Goal: Information Seeking & Learning: Check status

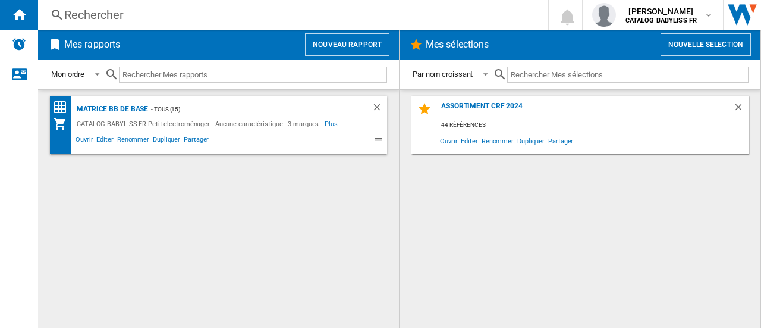
click at [155, 10] on div "Rechercher" at bounding box center [290, 15] width 453 height 17
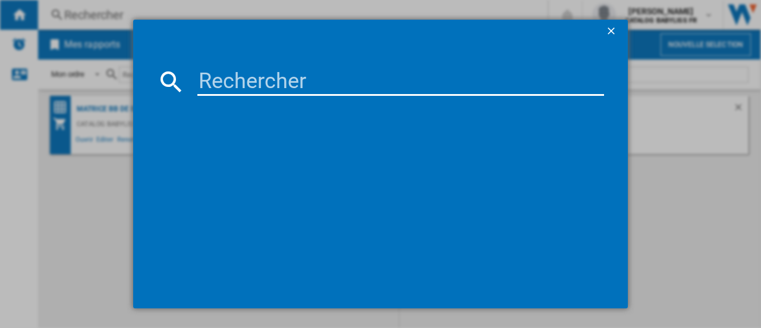
click at [211, 75] on input at bounding box center [400, 81] width 407 height 29
type input "D570DE"
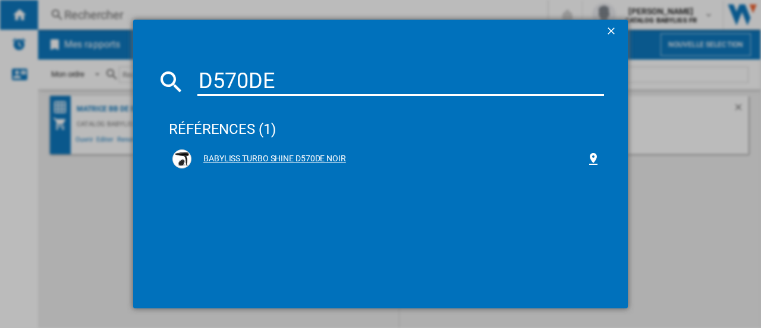
click at [288, 166] on div "BABYLISS TURBO SHINE D570DE NOIR" at bounding box center [386, 158] width 428 height 19
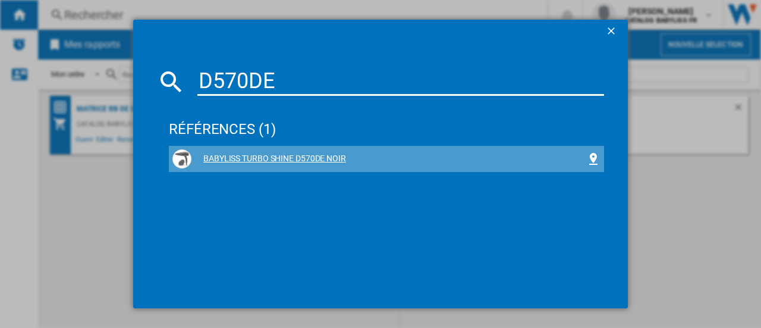
click at [289, 158] on div "BABYLISS TURBO SHINE D570DE NOIR" at bounding box center [389, 159] width 395 height 12
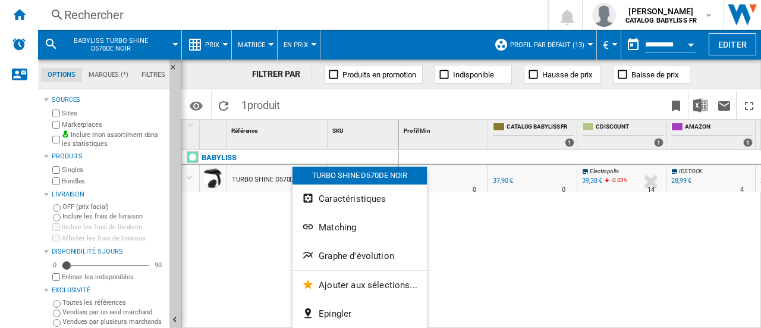
click at [215, 222] on div at bounding box center [380, 164] width 761 height 328
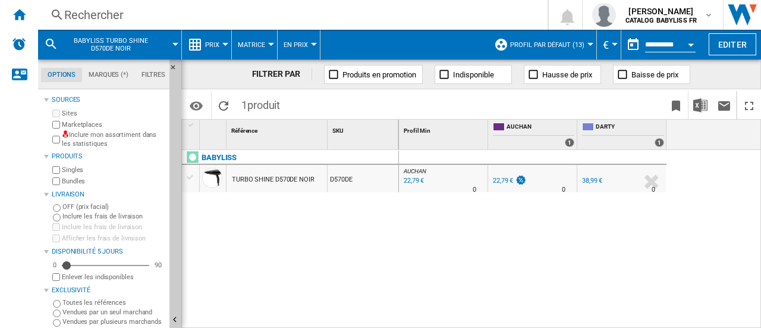
click at [514, 176] on div "22,79 €" at bounding box center [509, 181] width 36 height 12
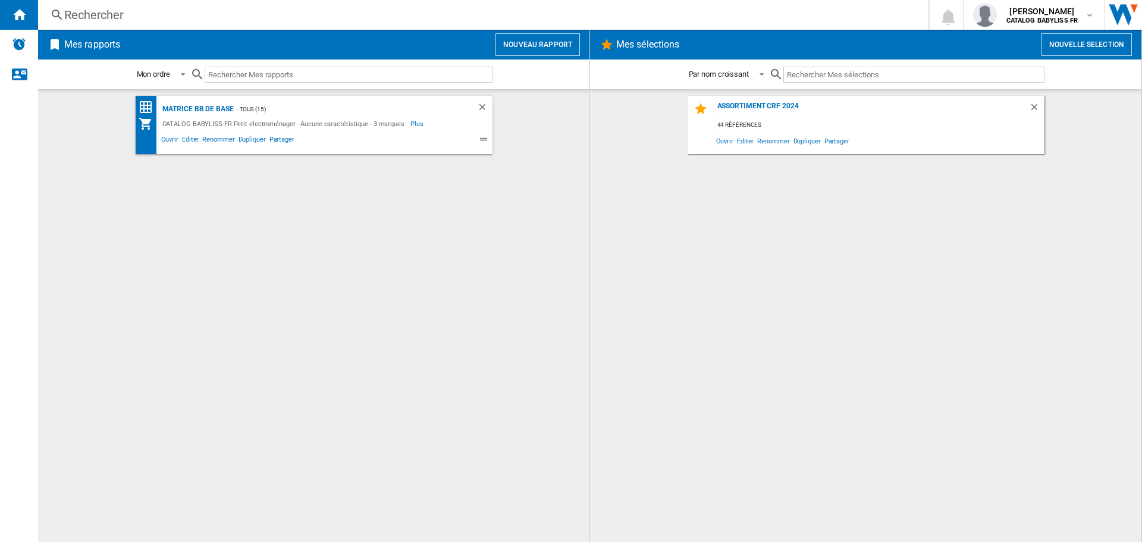
click at [241, 19] on div "Rechercher" at bounding box center [480, 15] width 833 height 17
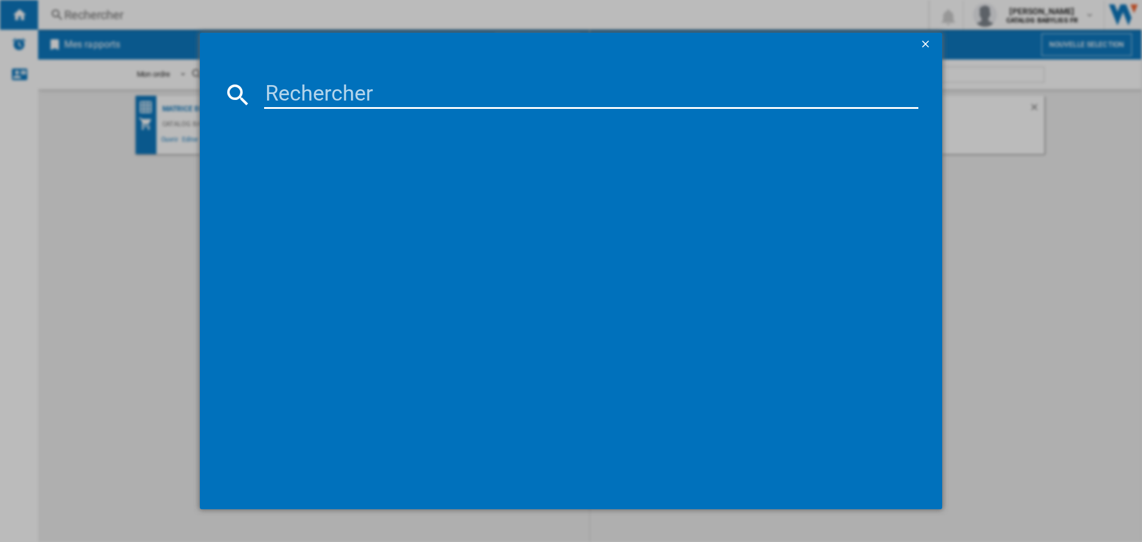
click at [296, 90] on input at bounding box center [591, 94] width 654 height 29
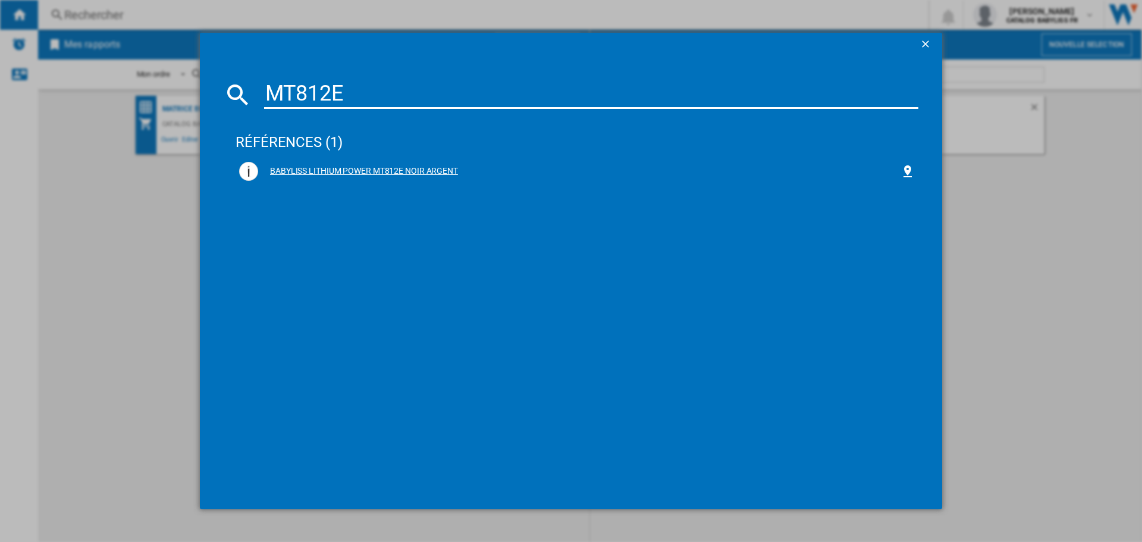
type input "MT812E"
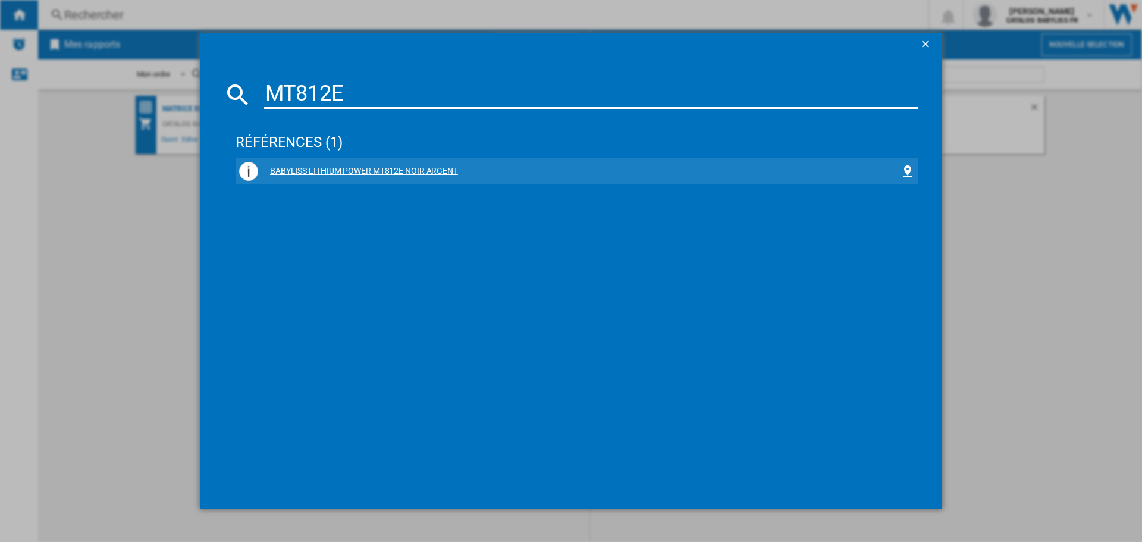
click at [375, 167] on div "BABYLISS LITHIUM POWER MT812E NOIR ARGENT" at bounding box center [579, 171] width 642 height 12
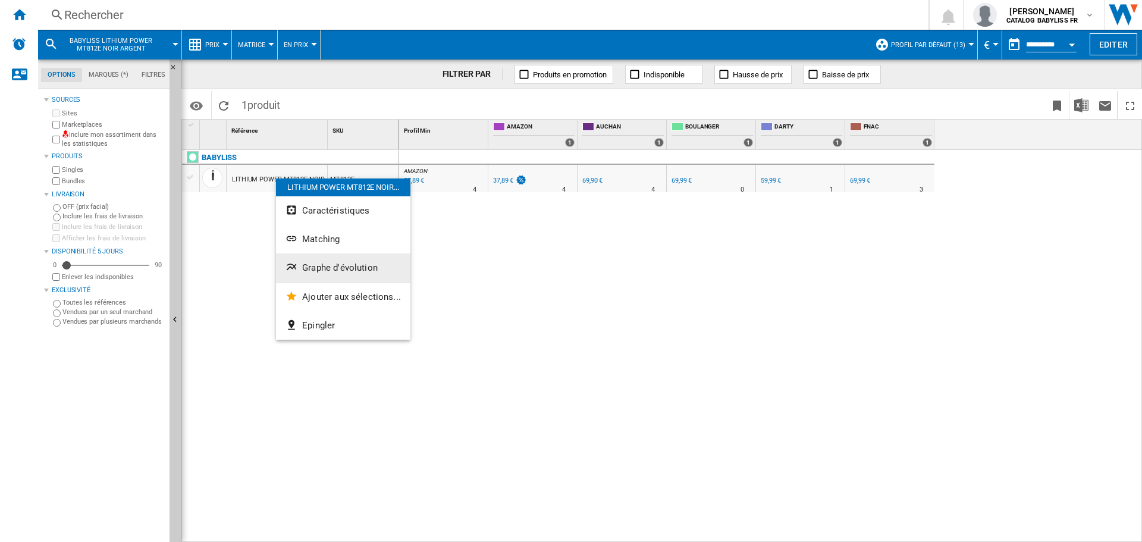
click at [326, 269] on span "Graphe d'évolution" at bounding box center [340, 267] width 76 height 11
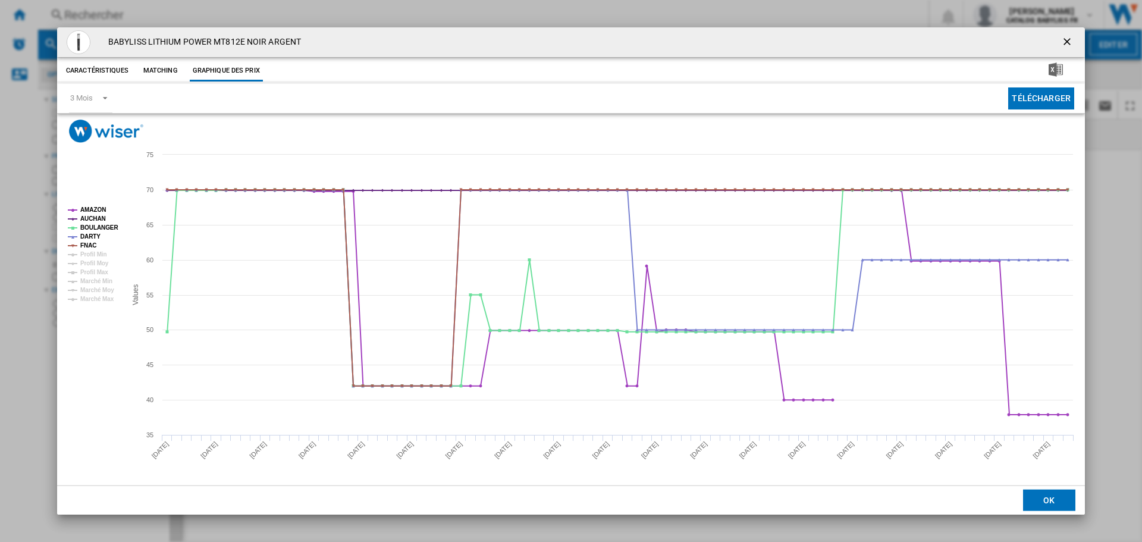
click at [1067, 39] on ng-md-icon "getI18NText('BUTTONS.CLOSE_DIALOG')" at bounding box center [1068, 43] width 14 height 14
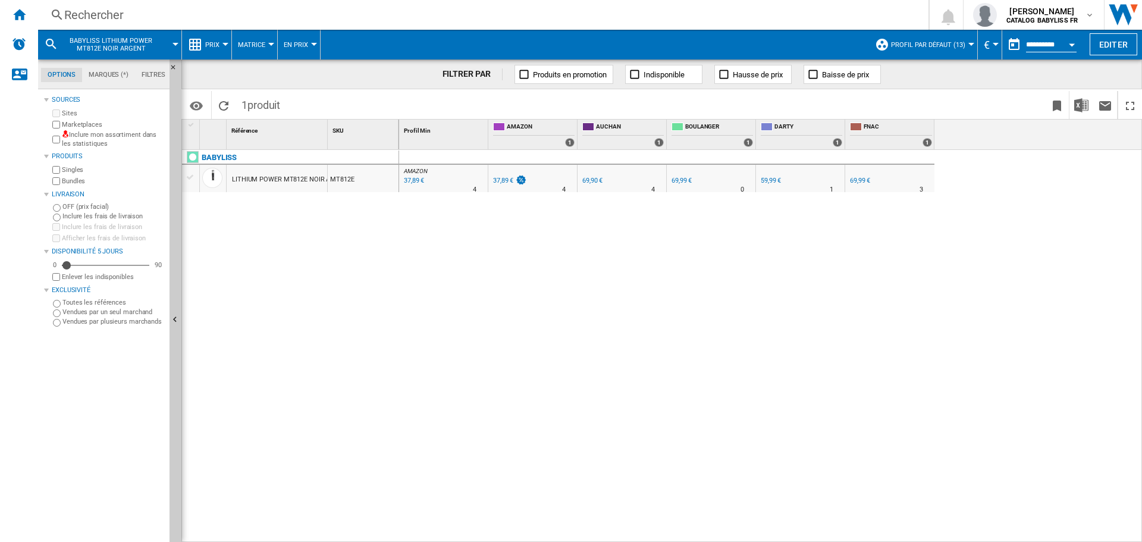
click at [197, 17] on div "Rechercher" at bounding box center [480, 15] width 833 height 17
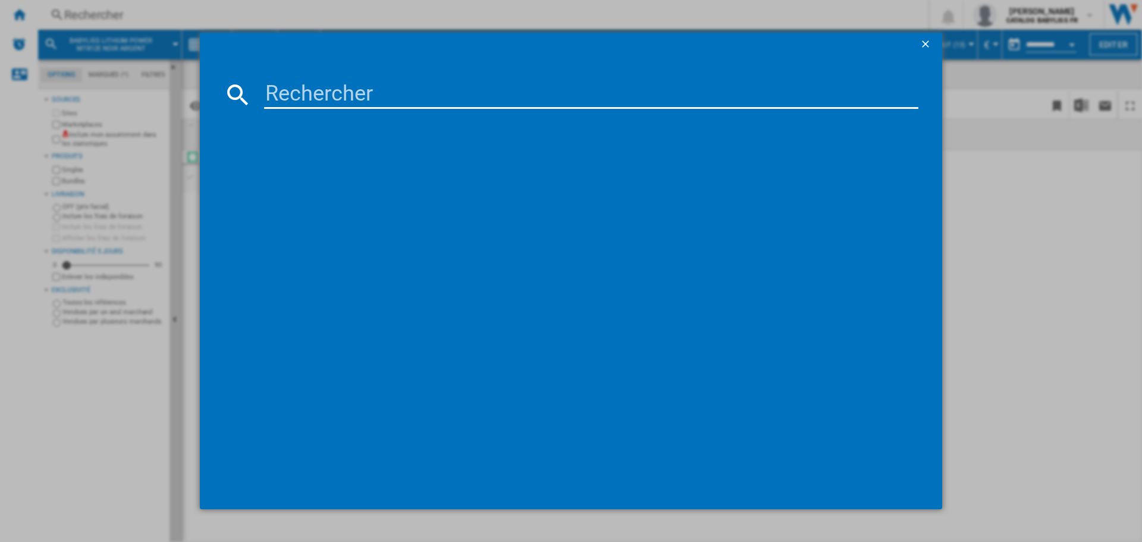
click at [334, 98] on input at bounding box center [591, 94] width 654 height 29
type input "MT728E"
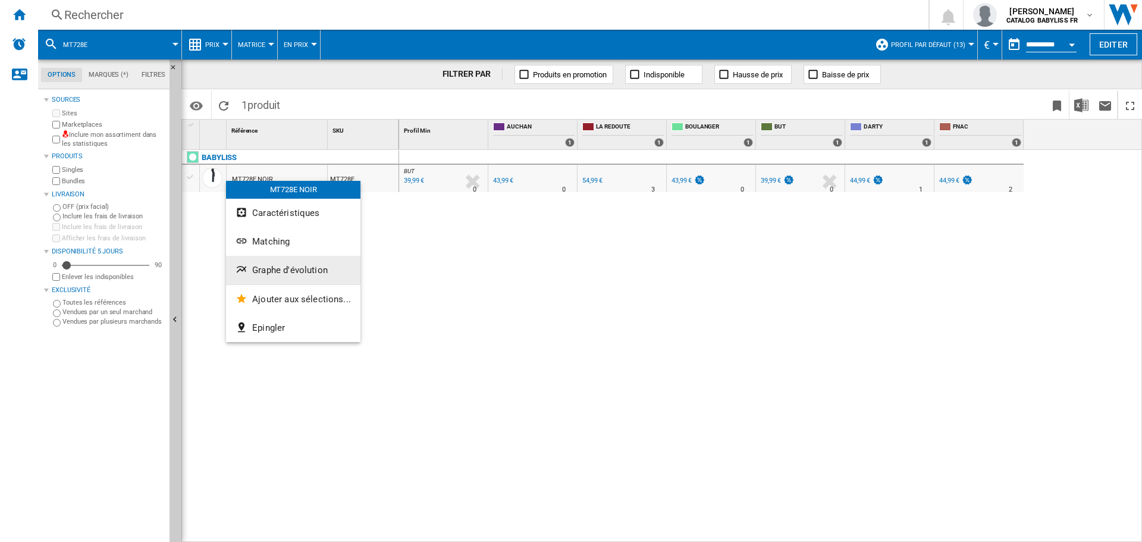
click at [273, 263] on button "Graphe d'évolution" at bounding box center [293, 270] width 134 height 29
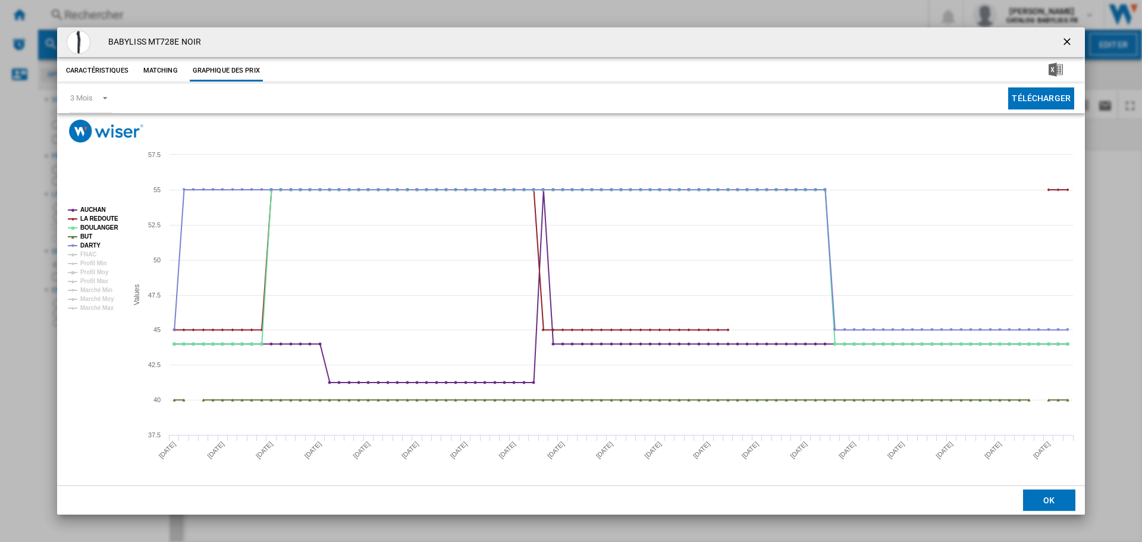
click at [1069, 42] on ng-md-icon "getI18NText('BUTTONS.CLOSE_DIALOG')" at bounding box center [1068, 43] width 14 height 14
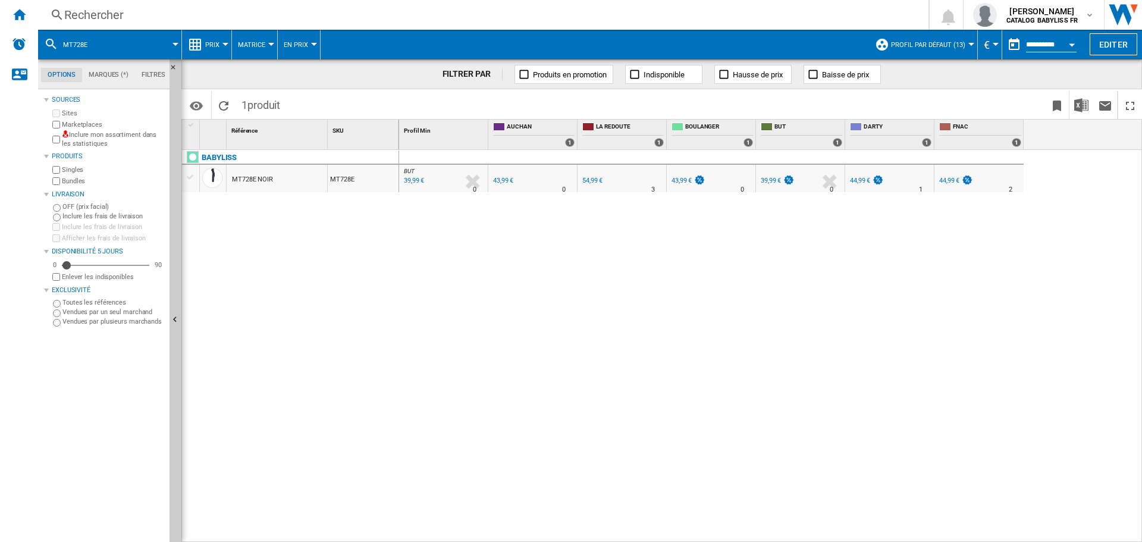
click at [211, 12] on div "Rechercher" at bounding box center [480, 15] width 833 height 17
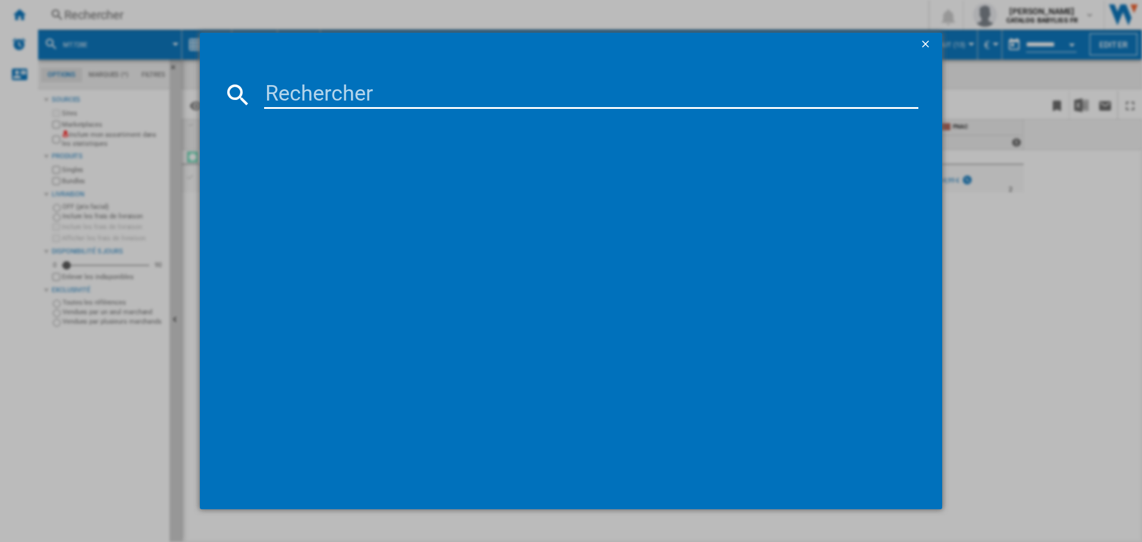
click at [319, 106] on input at bounding box center [591, 94] width 654 height 29
type input "AS261E"
click at [335, 168] on div "BABYLISS AS261E GRIS" at bounding box center [579, 171] width 642 height 12
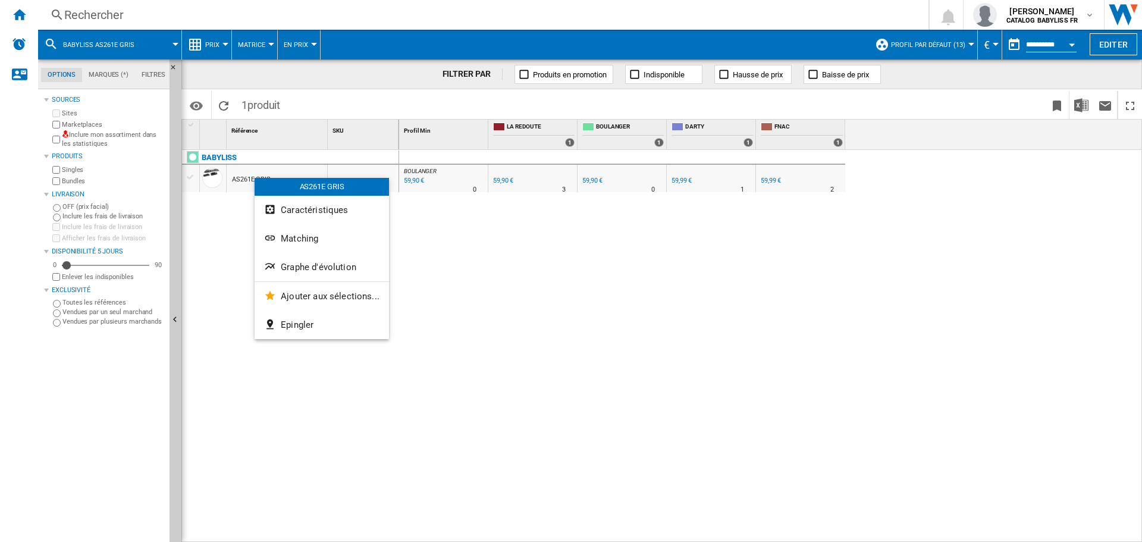
drag, startPoint x: 255, startPoint y: 178, endPoint x: 211, endPoint y: 175, distance: 44.1
click at [209, 172] on div at bounding box center [571, 271] width 1142 height 542
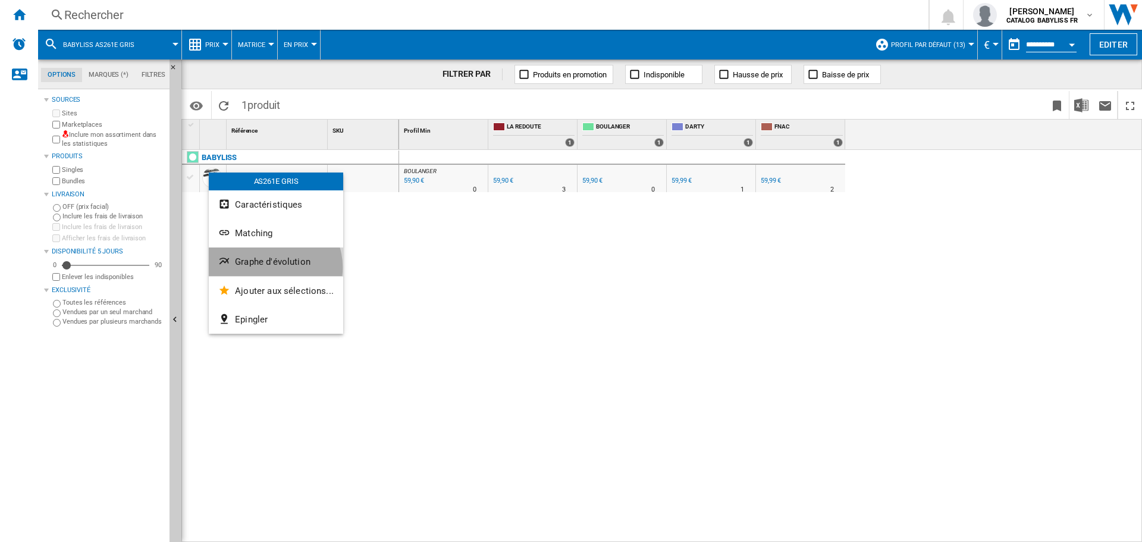
click at [273, 267] on button "Graphe d'évolution" at bounding box center [276, 261] width 134 height 29
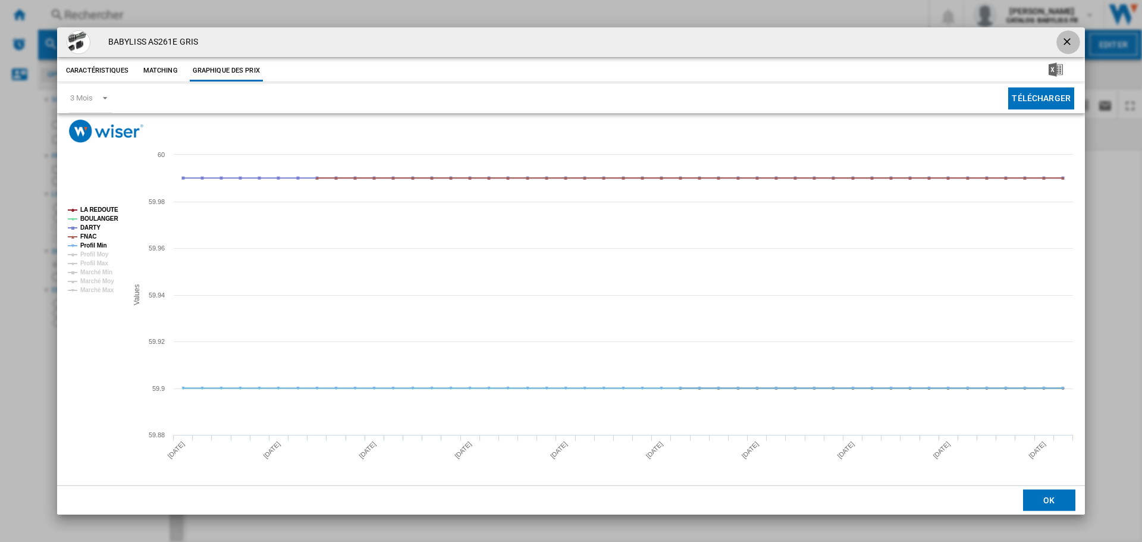
click at [1064, 43] on ng-md-icon "getI18NText('BUTTONS.CLOSE_DIALOG')" at bounding box center [1068, 43] width 14 height 14
